Goal: Information Seeking & Learning: Learn about a topic

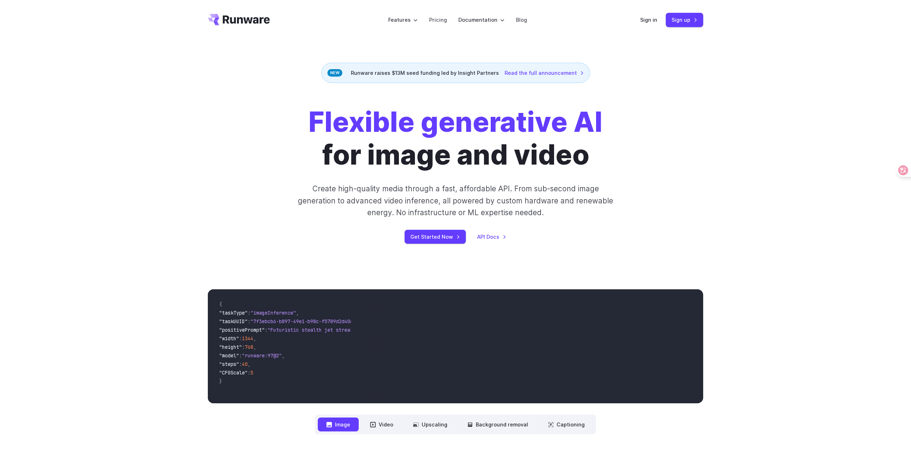
click at [444, 22] on link "Pricing" at bounding box center [438, 20] width 18 height 8
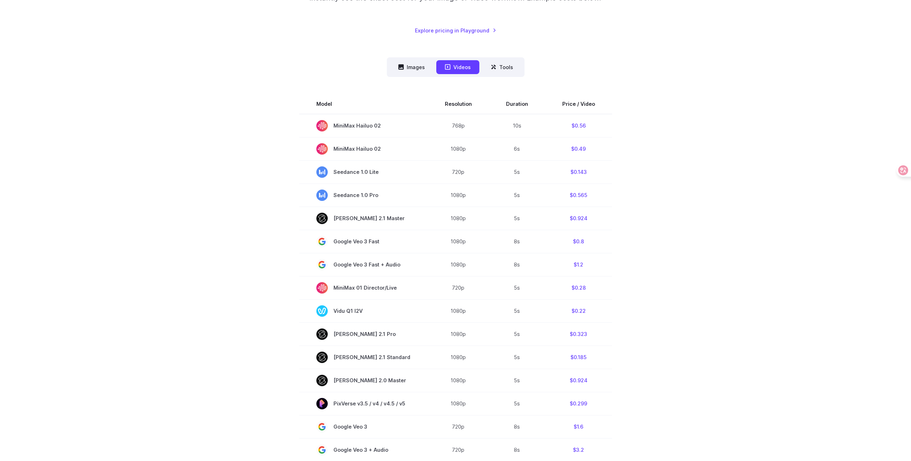
scroll to position [182, 0]
click at [419, 73] on button "Images" at bounding box center [412, 68] width 44 height 14
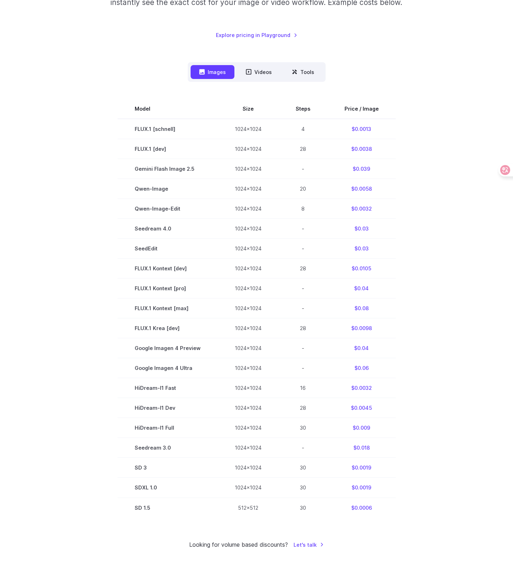
scroll to position [138, 0]
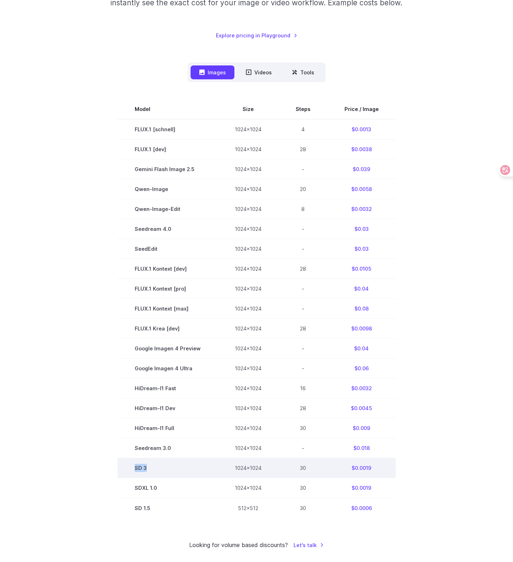
drag, startPoint x: 150, startPoint y: 472, endPoint x: 122, endPoint y: 472, distance: 27.1
click at [122, 460] on td "SD 3" at bounding box center [167, 469] width 100 height 20
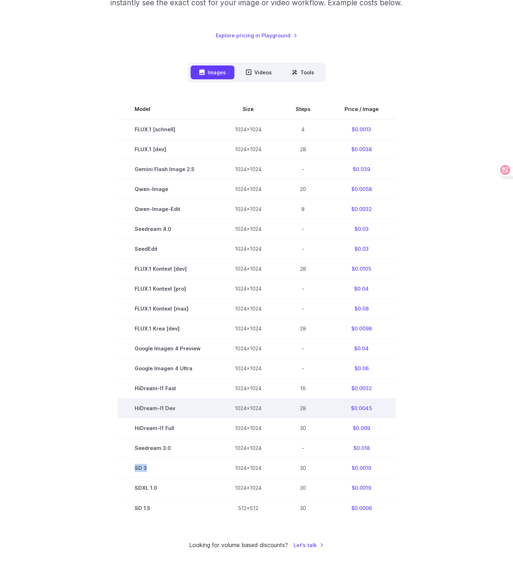
copy td "SD 3"
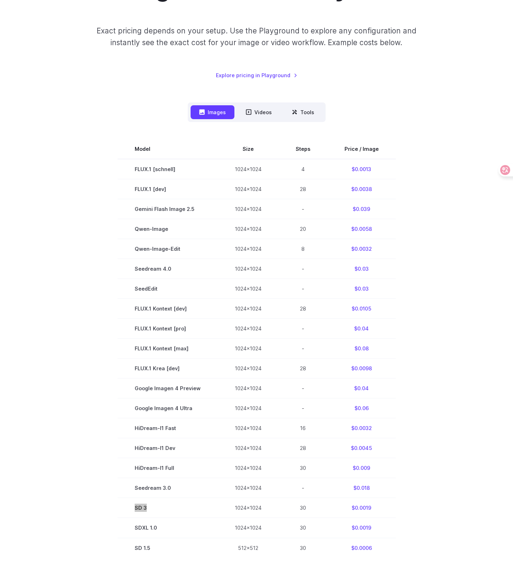
scroll to position [85, 0]
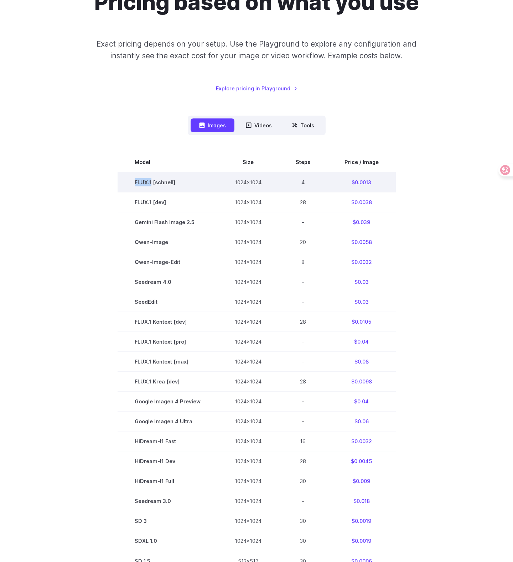
drag, startPoint x: 153, startPoint y: 182, endPoint x: 133, endPoint y: 182, distance: 19.9
click at [133, 182] on td "FLUX.1 [schnell]" at bounding box center [167, 182] width 100 height 20
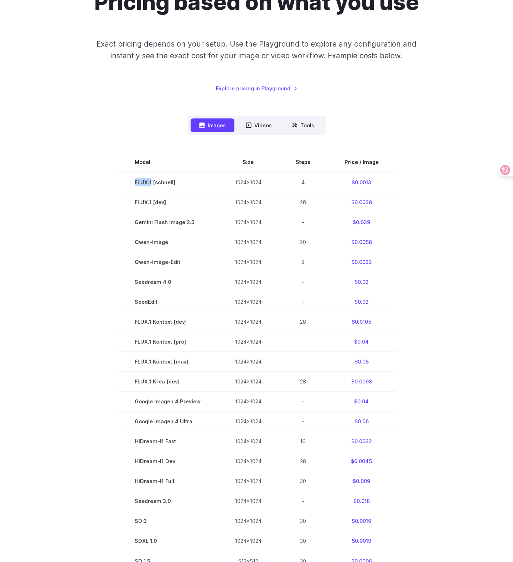
copy td "FLUX.1"
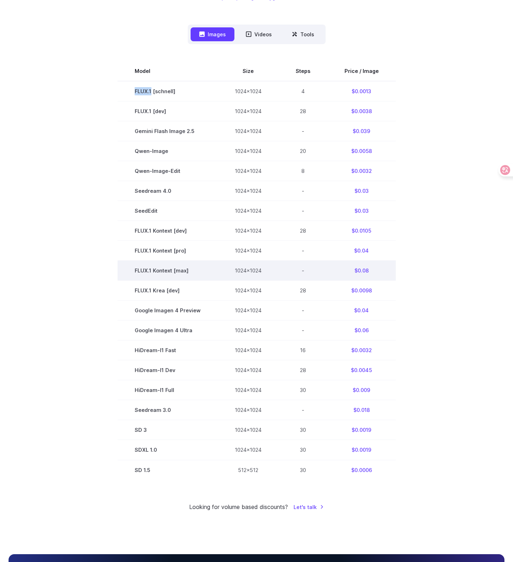
click at [167, 273] on td "FLUX.1 Kontext [max]" at bounding box center [167, 271] width 100 height 20
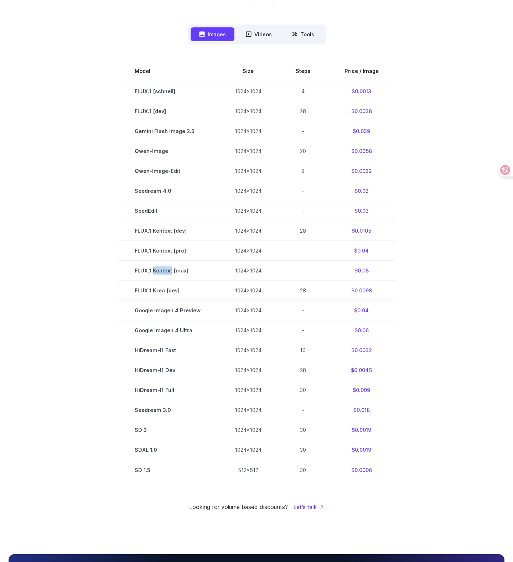
copy td "Kontext"
